Goal: Task Accomplishment & Management: Manage account settings

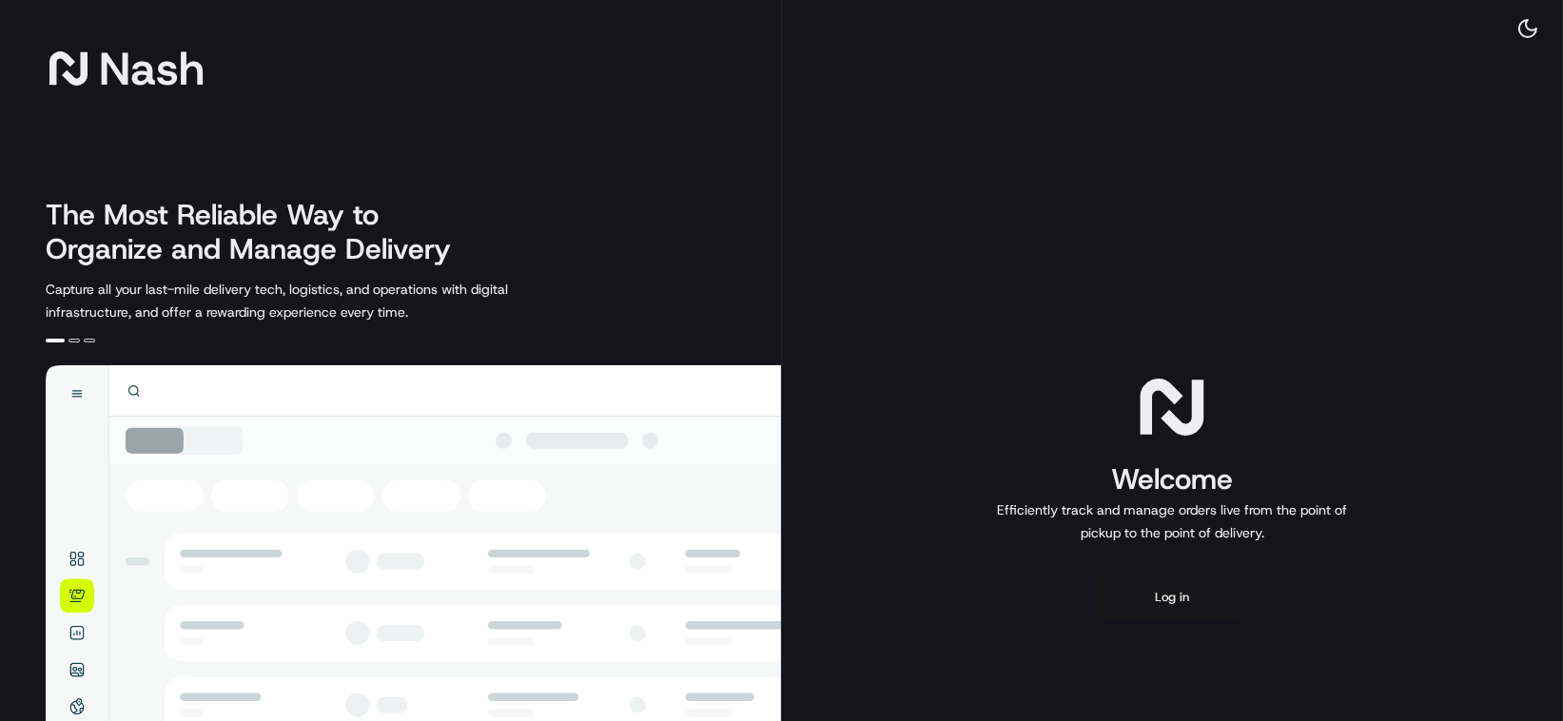
click at [1137, 586] on button "Log in" at bounding box center [1172, 598] width 152 height 46
